Goal: Navigation & Orientation: Understand site structure

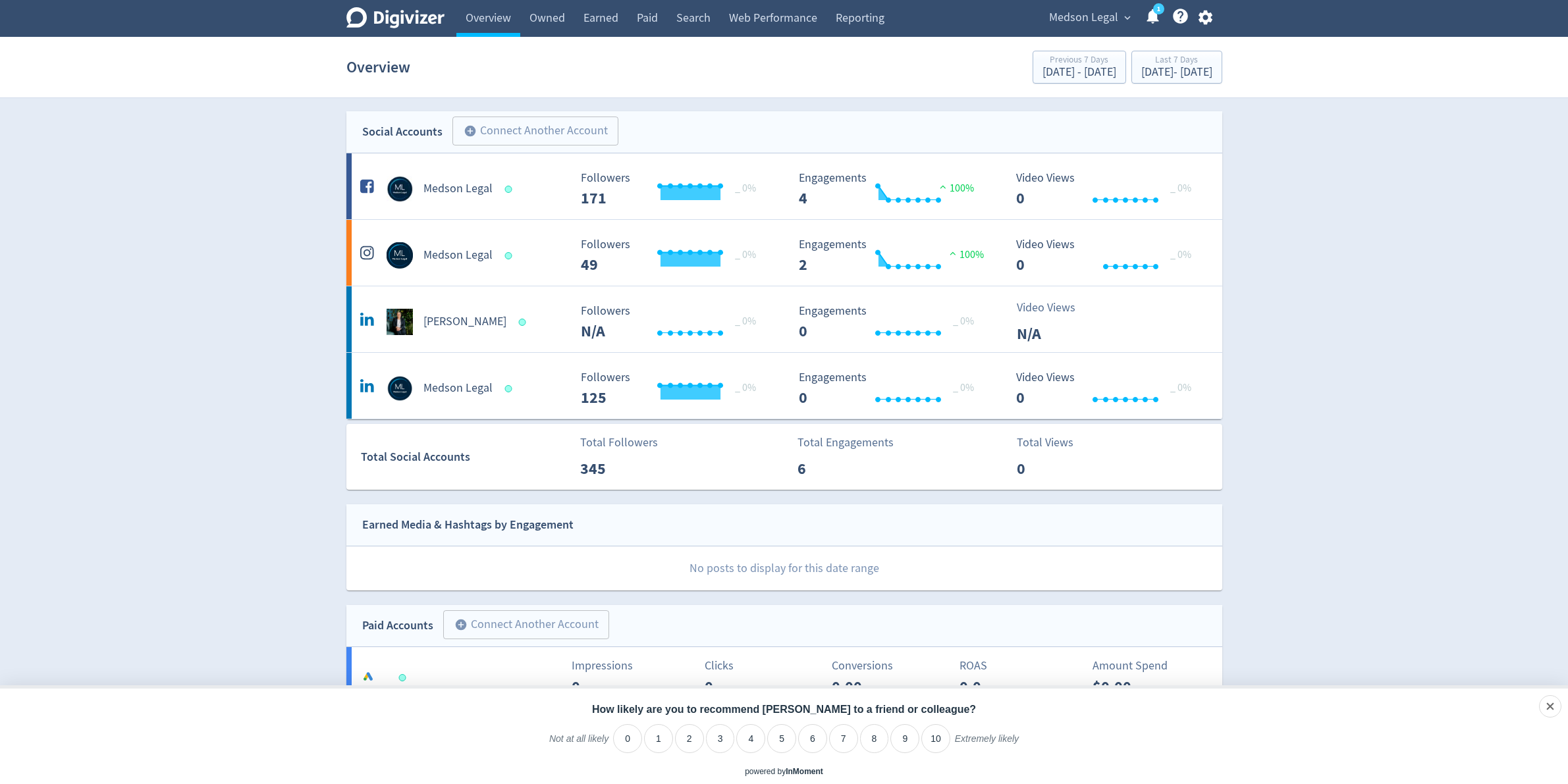
click at [379, 6] on div "Digivizer Logo [PERSON_NAME] Logo" at bounding box center [396, 18] width 98 height 37
click at [417, 23] on icon at bounding box center [396, 18] width 98 height 21
click at [503, 14] on link "Overview" at bounding box center [489, 18] width 64 height 37
click at [1546, 707] on div "dismiss" at bounding box center [1533, 707] width 31 height 13
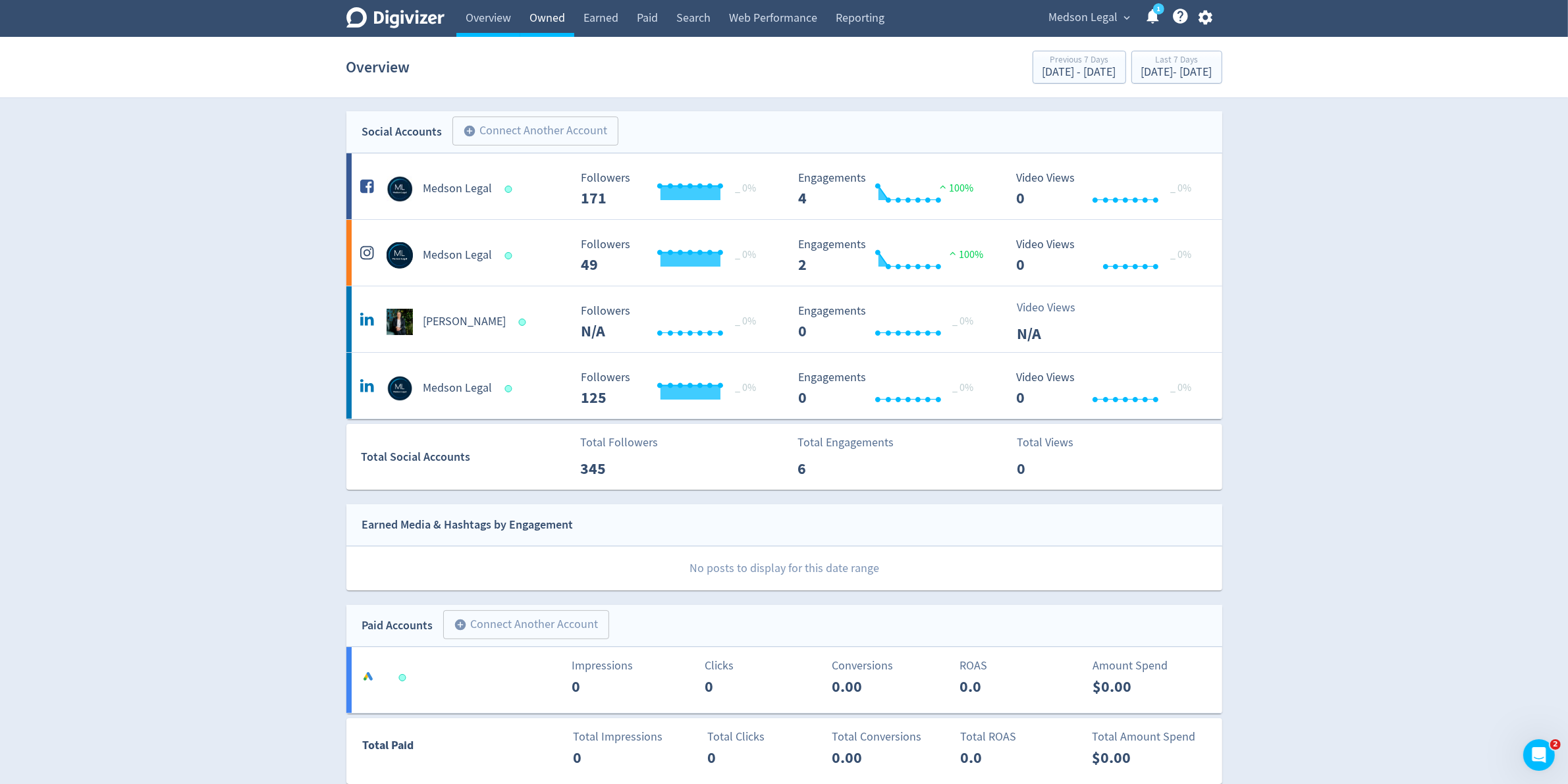
click at [556, 27] on link "Owned" at bounding box center [547, 18] width 54 height 37
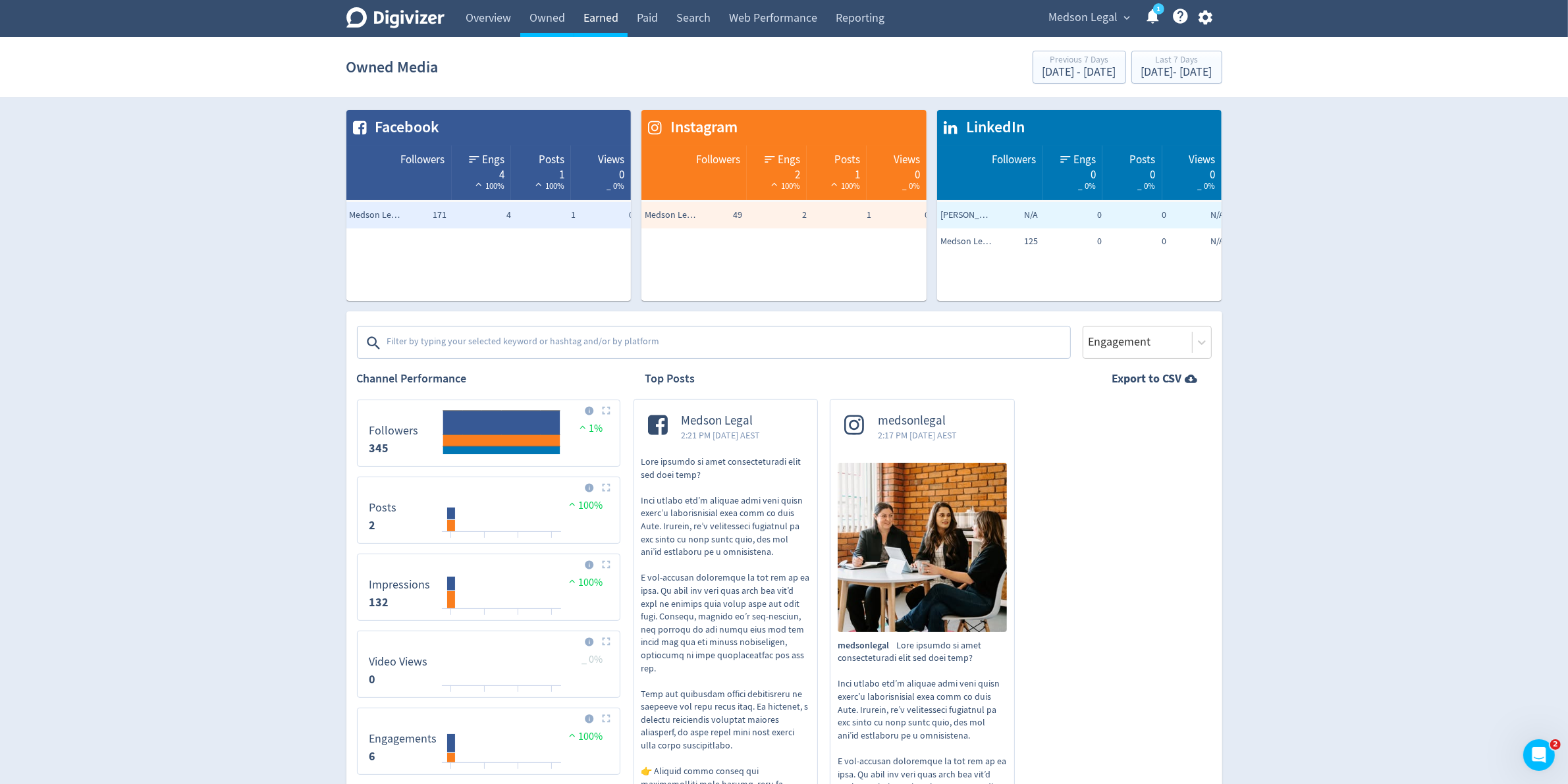
click at [624, 25] on link "Earned" at bounding box center [602, 18] width 54 height 37
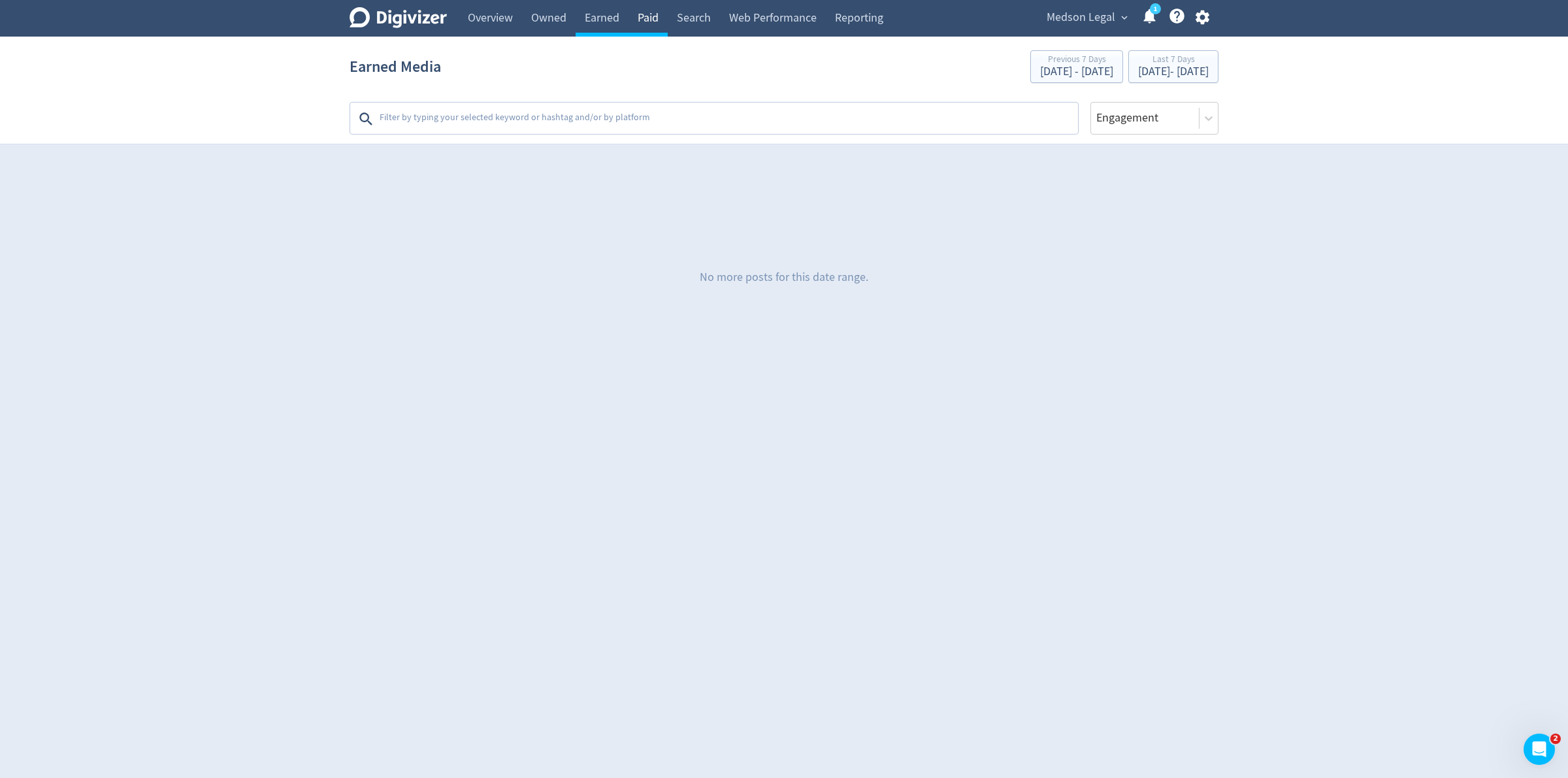
click at [664, 13] on link "Paid" at bounding box center [648, 18] width 39 height 37
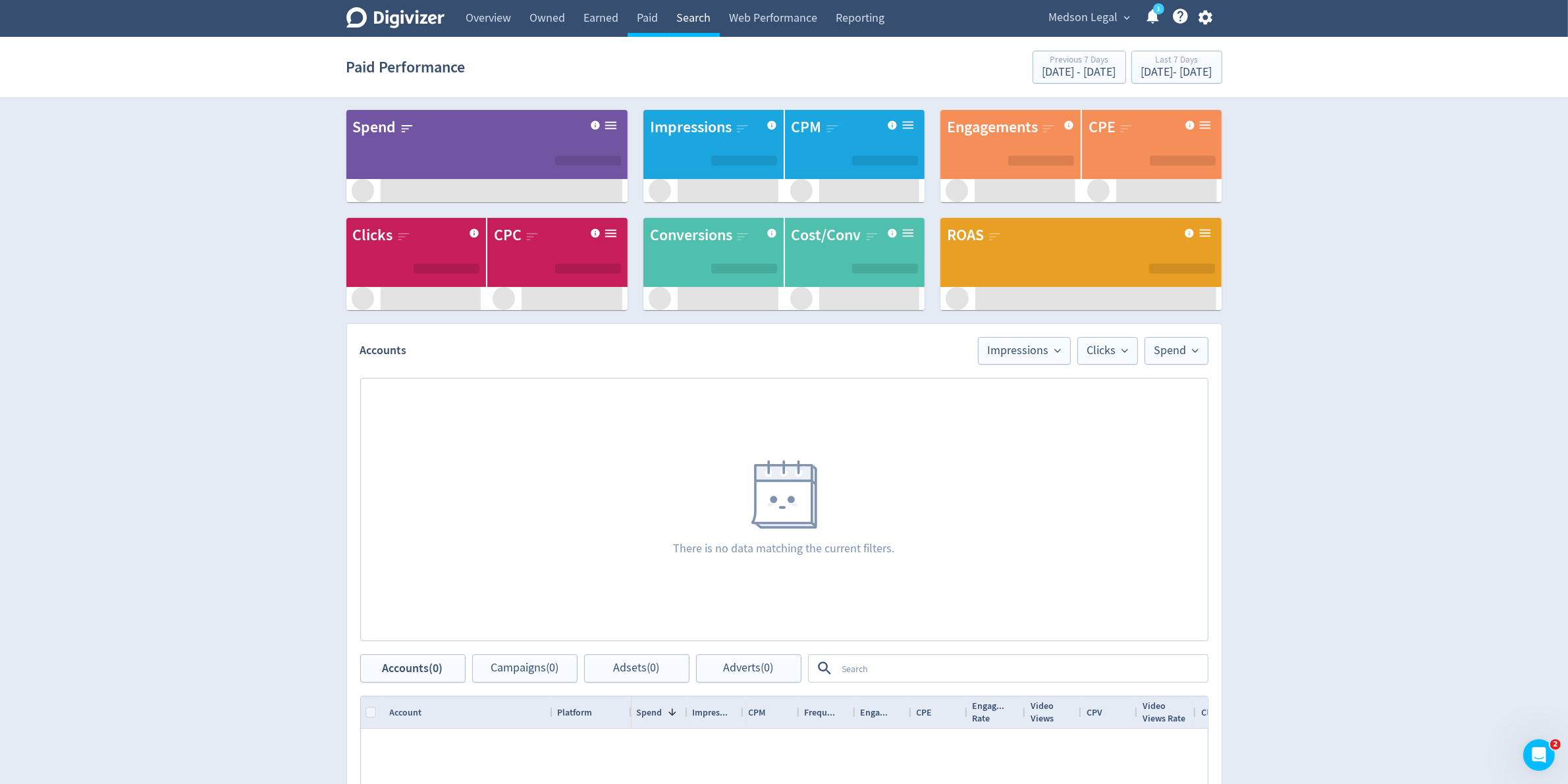
click at [710, 17] on link "Search" at bounding box center [693, 18] width 53 height 37
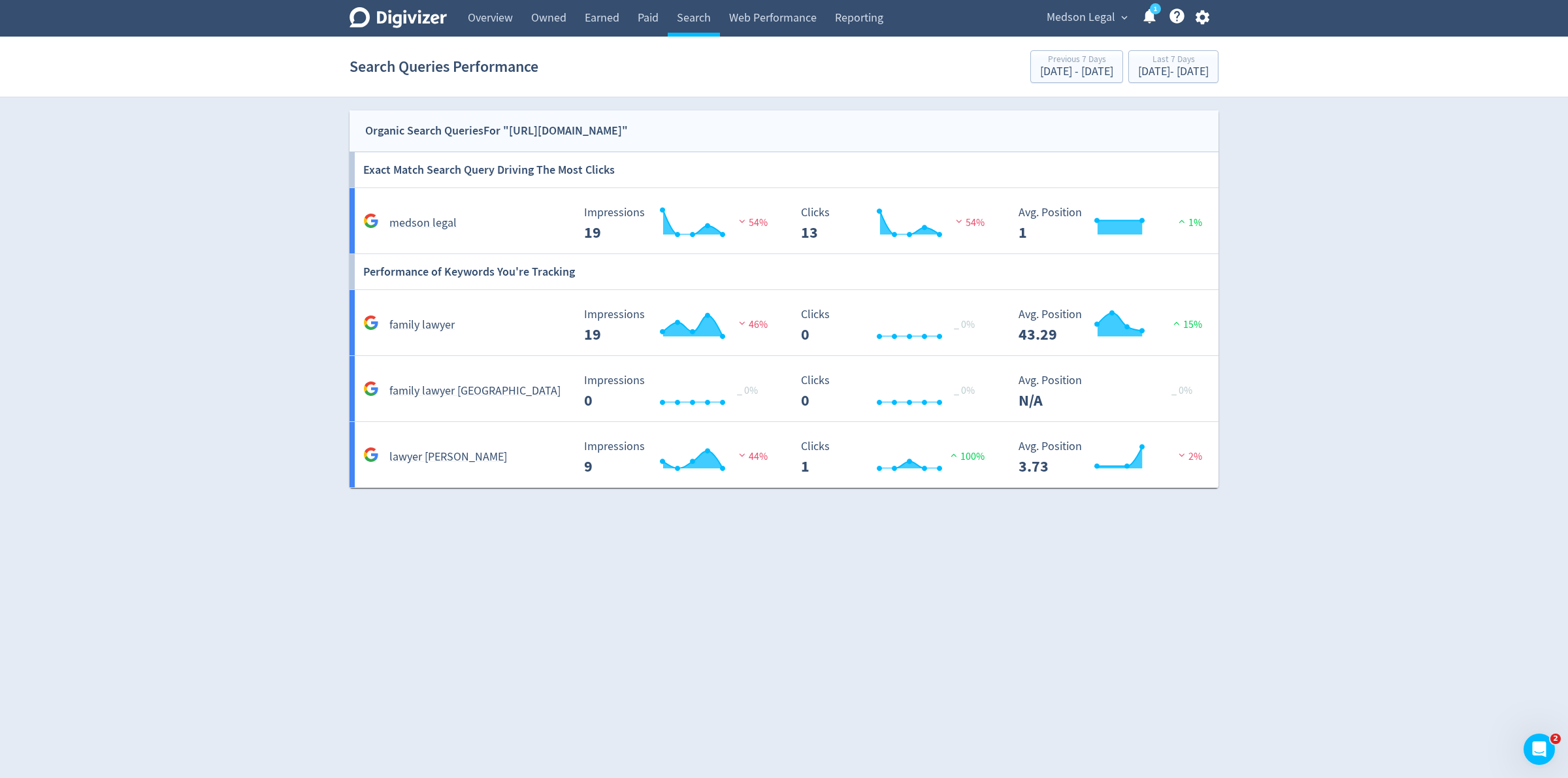
click at [1367, 439] on div "Digivizer Logo [PERSON_NAME] Logo Overview Owned Earned Paid Search Web Perform…" at bounding box center [784, 244] width 1568 height 488
click at [476, 27] on link "Overview" at bounding box center [490, 18] width 64 height 37
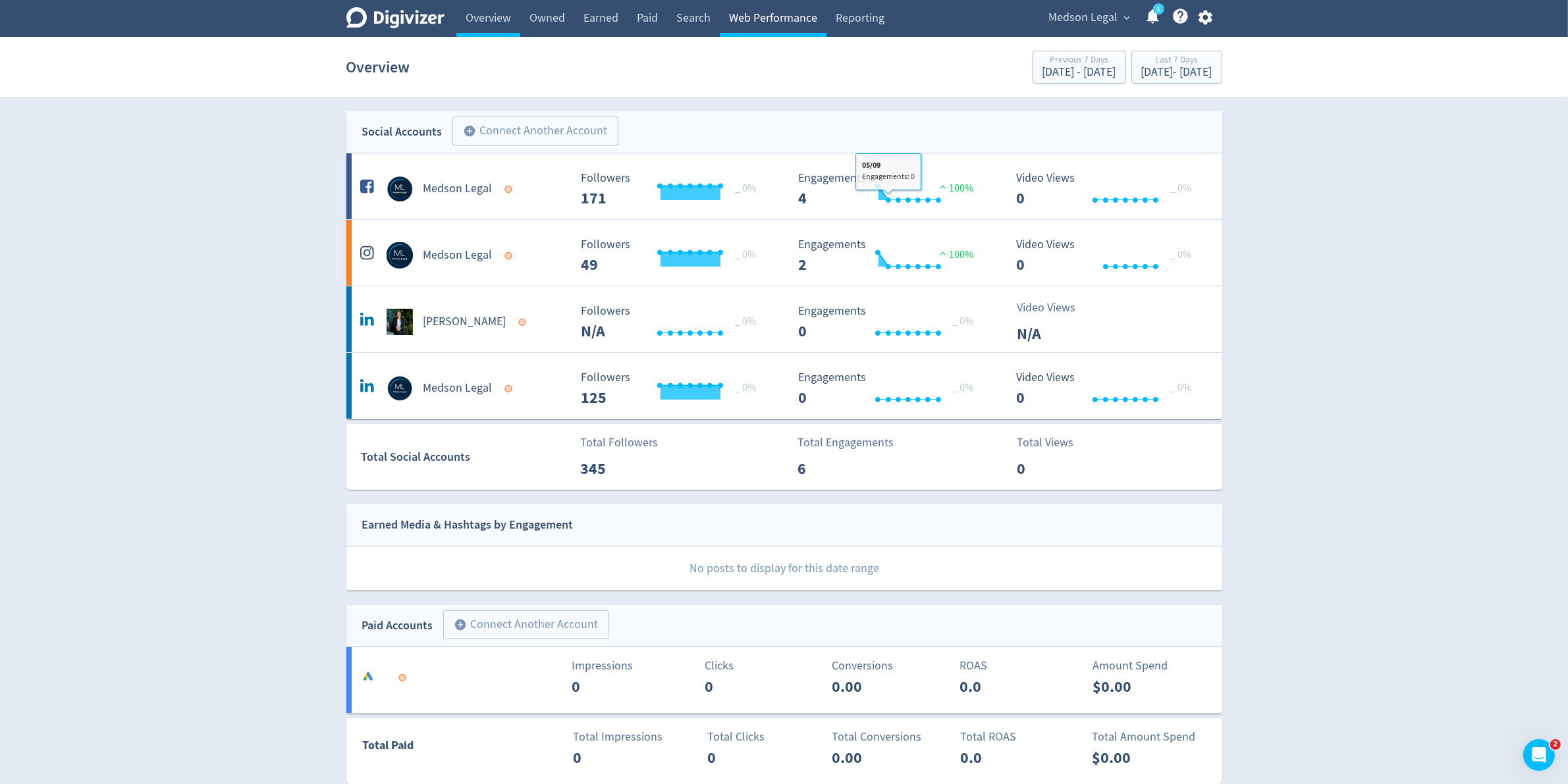
click at [764, 29] on link "Web Performance" at bounding box center [773, 18] width 106 height 37
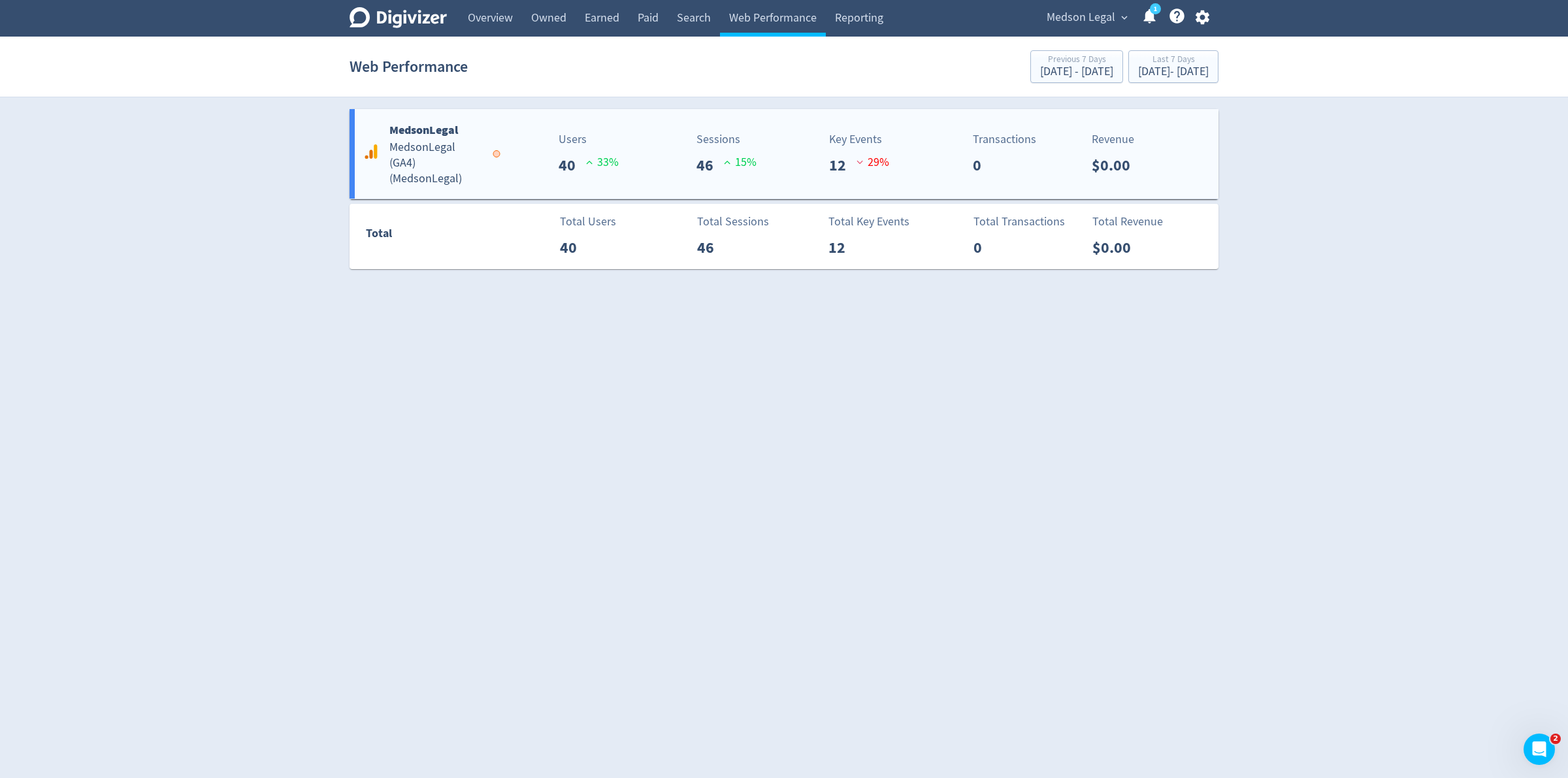
click at [847, 138] on p "Key Events" at bounding box center [856, 140] width 53 height 18
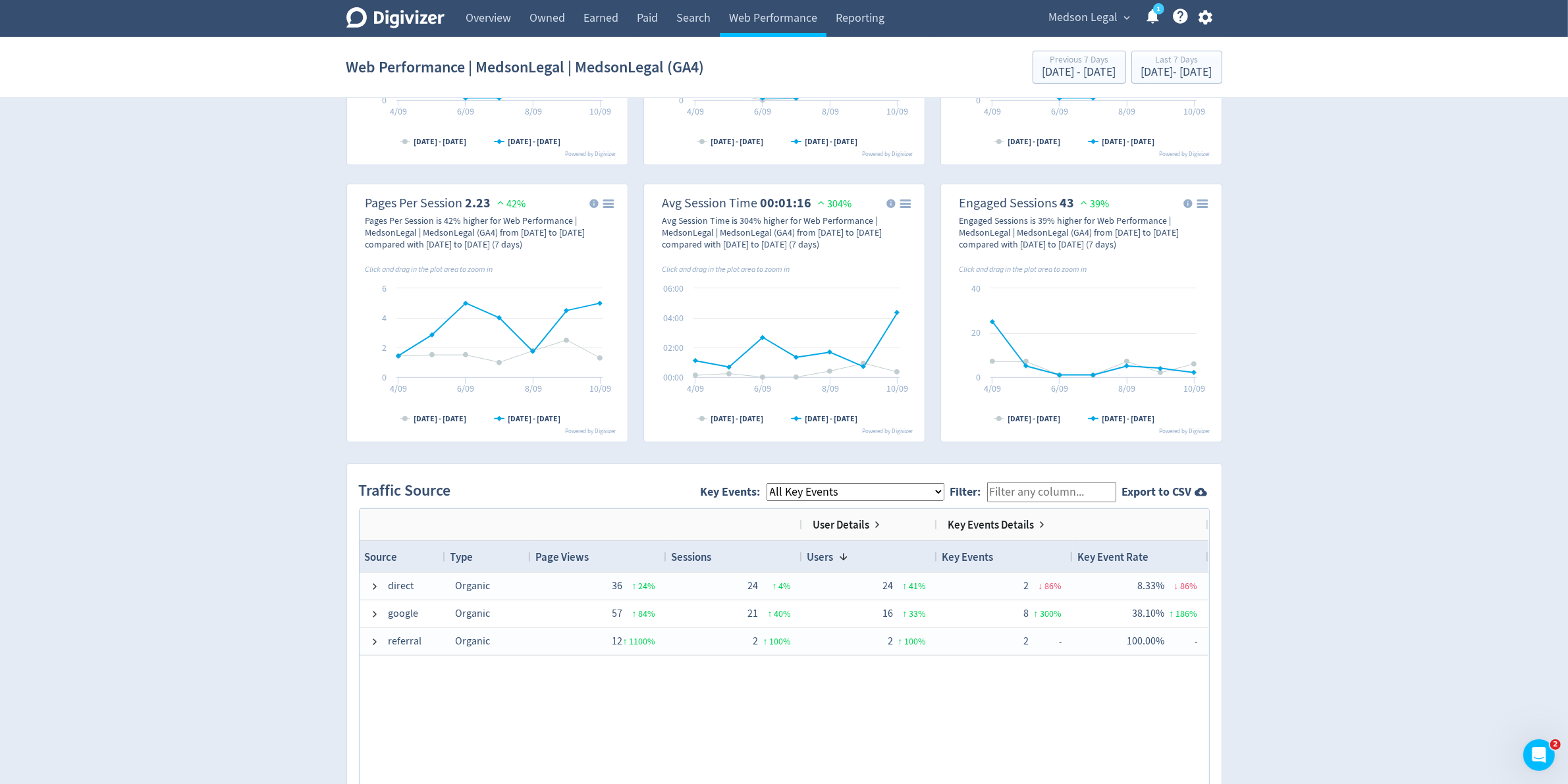
scroll to position [504, 0]
click at [489, 18] on link "Overview" at bounding box center [489, 18] width 64 height 37
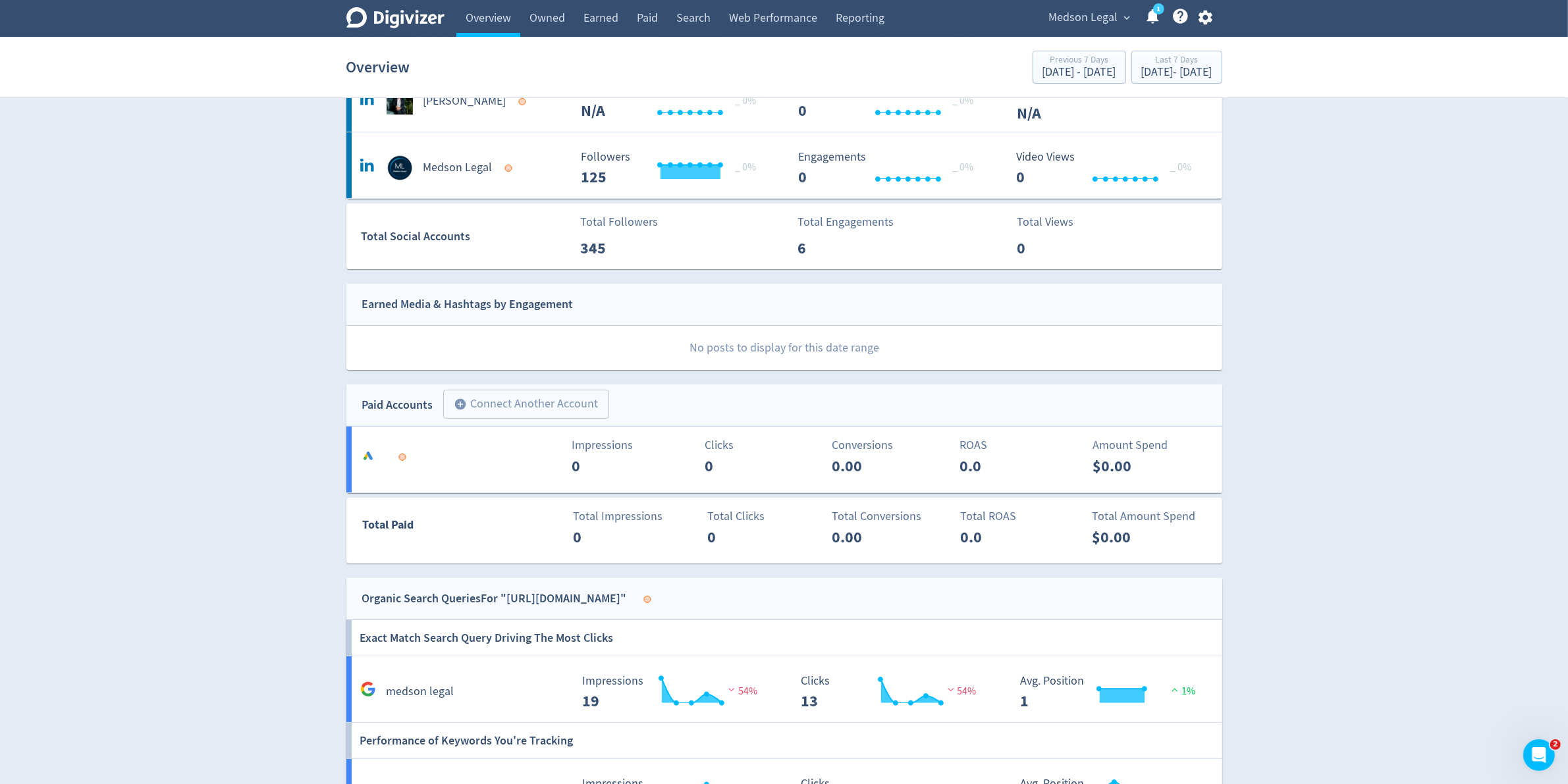
scroll to position [260, 0]
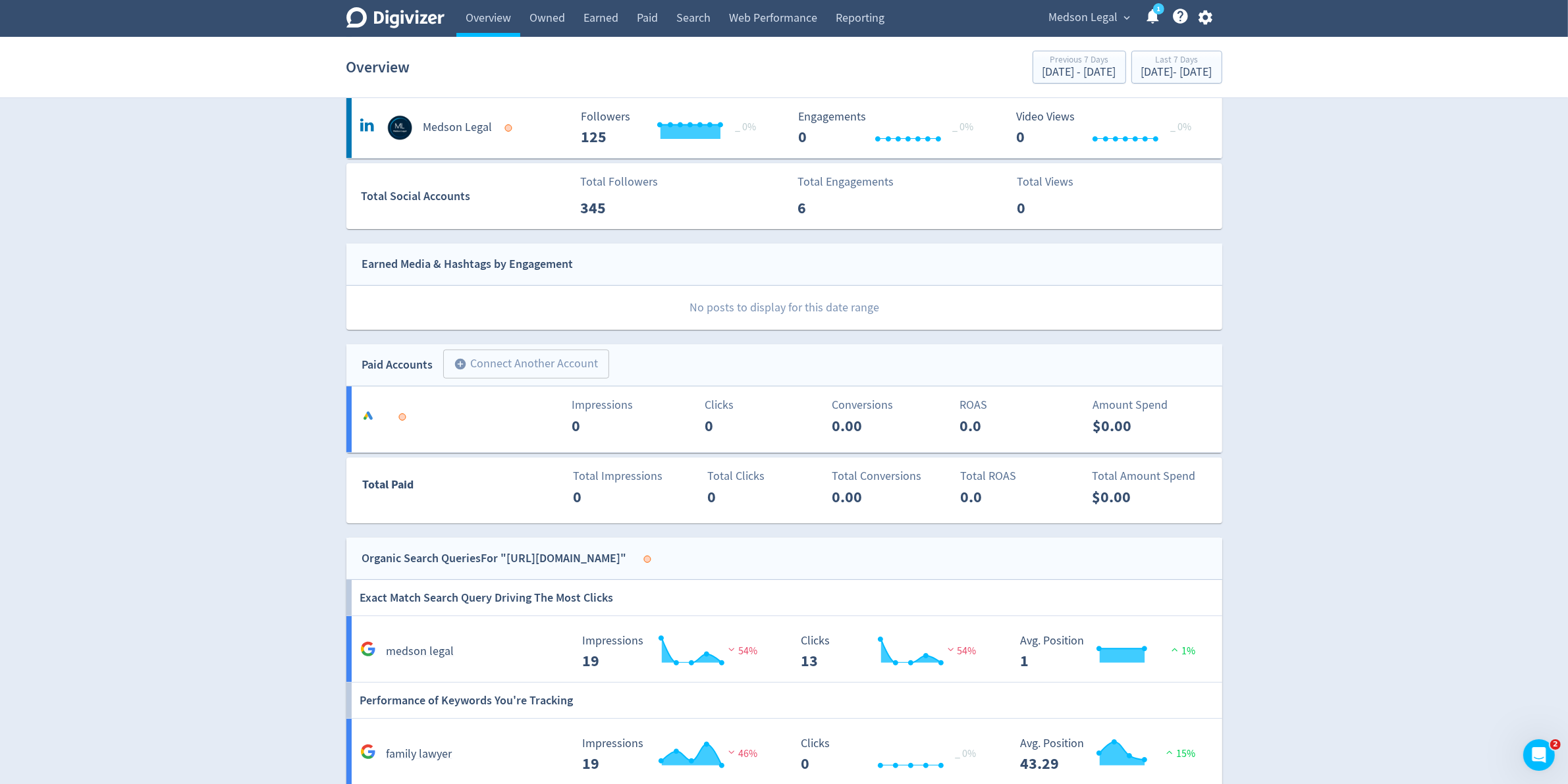
click at [399, 10] on icon "Digivizer Logo" at bounding box center [396, 18] width 98 height 21
